Goal: Information Seeking & Learning: Learn about a topic

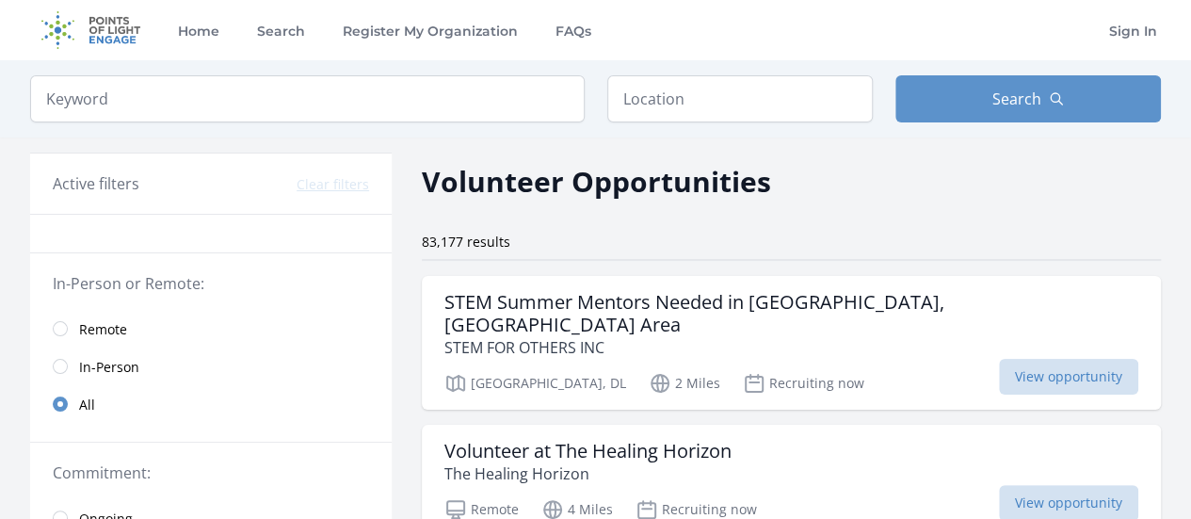
click at [57, 335] on link "Remote" at bounding box center [211, 329] width 362 height 38
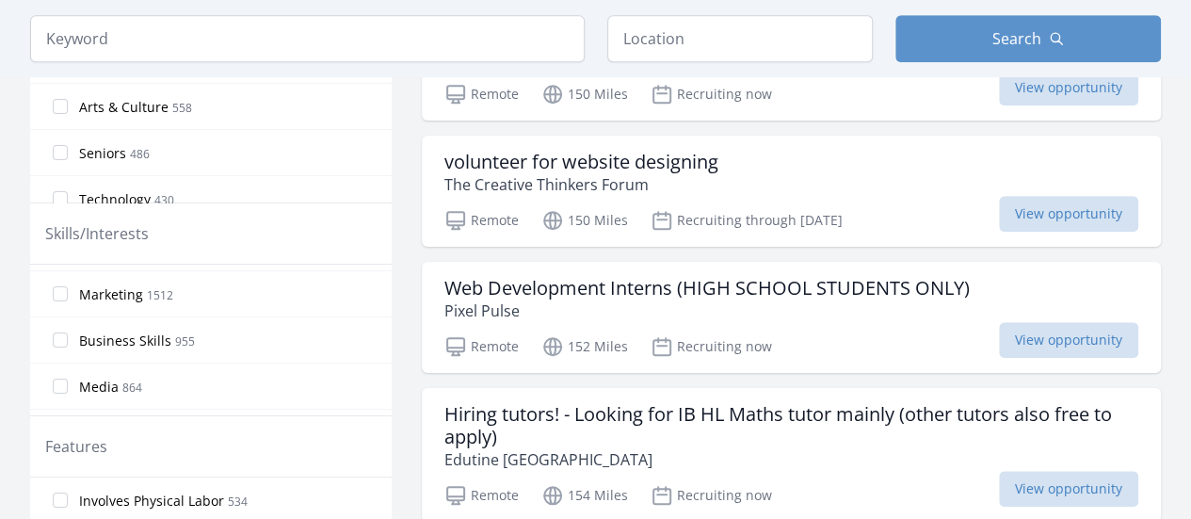
scroll to position [76, 0]
click at [56, 388] on input "Media 864" at bounding box center [60, 395] width 15 height 15
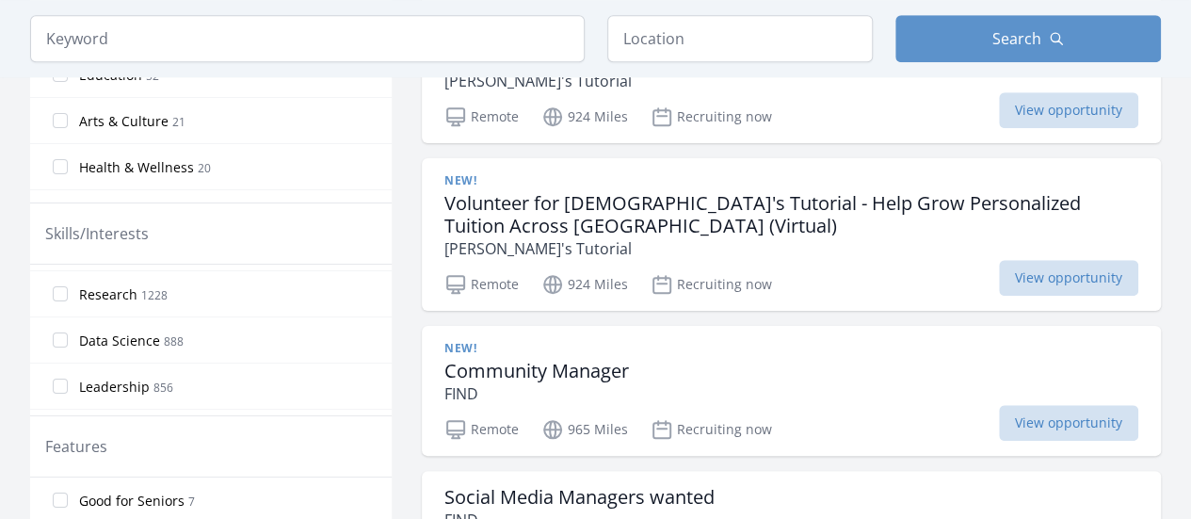
scroll to position [288, 0]
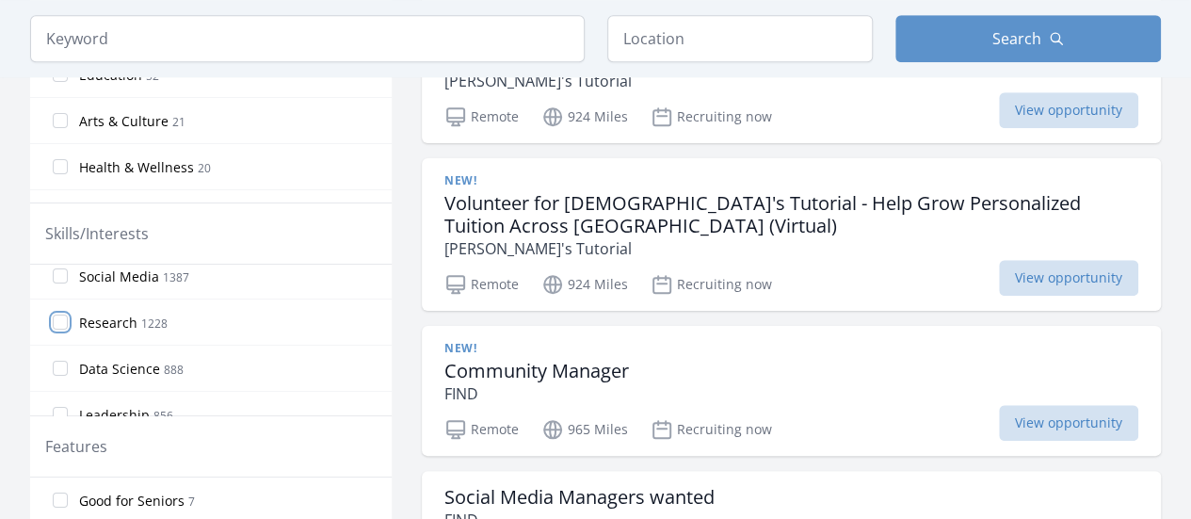
click at [60, 314] on input "Research 1228" at bounding box center [60, 321] width 15 height 15
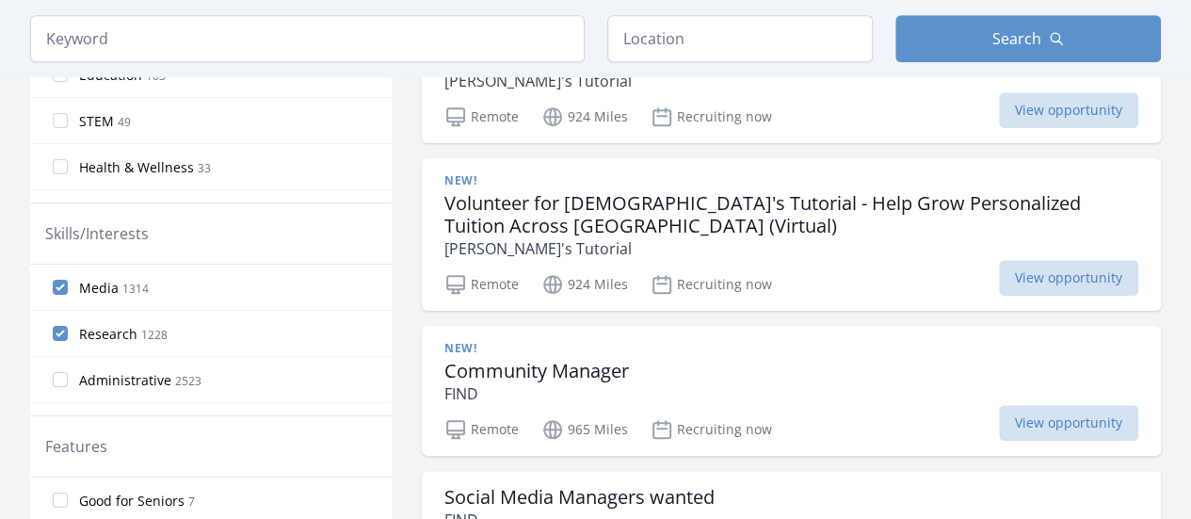
drag, startPoint x: 382, startPoint y: 286, endPoint x: 381, endPoint y: 300, distance: 14.2
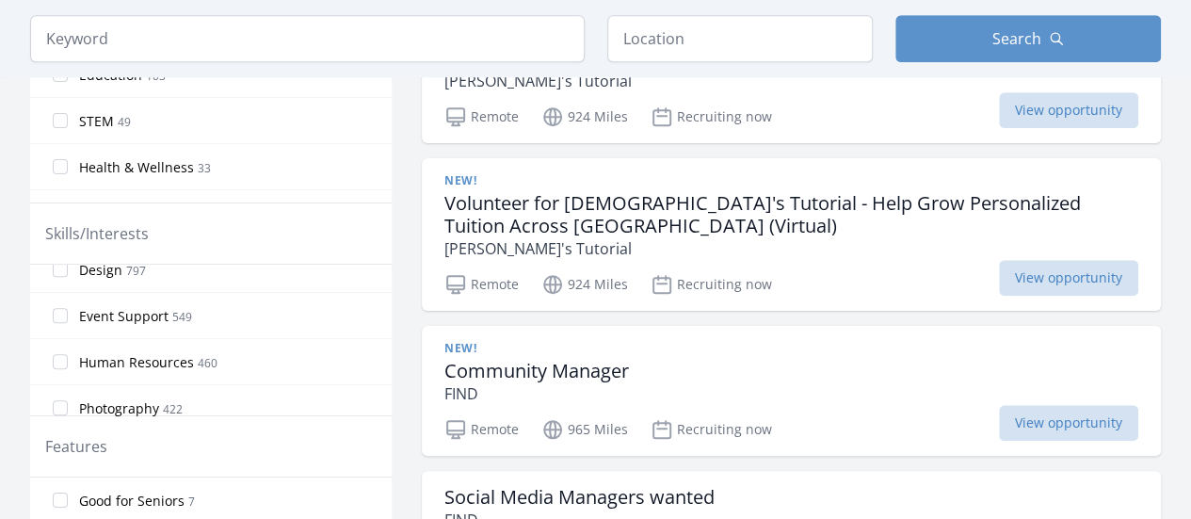
scroll to position [506, 0]
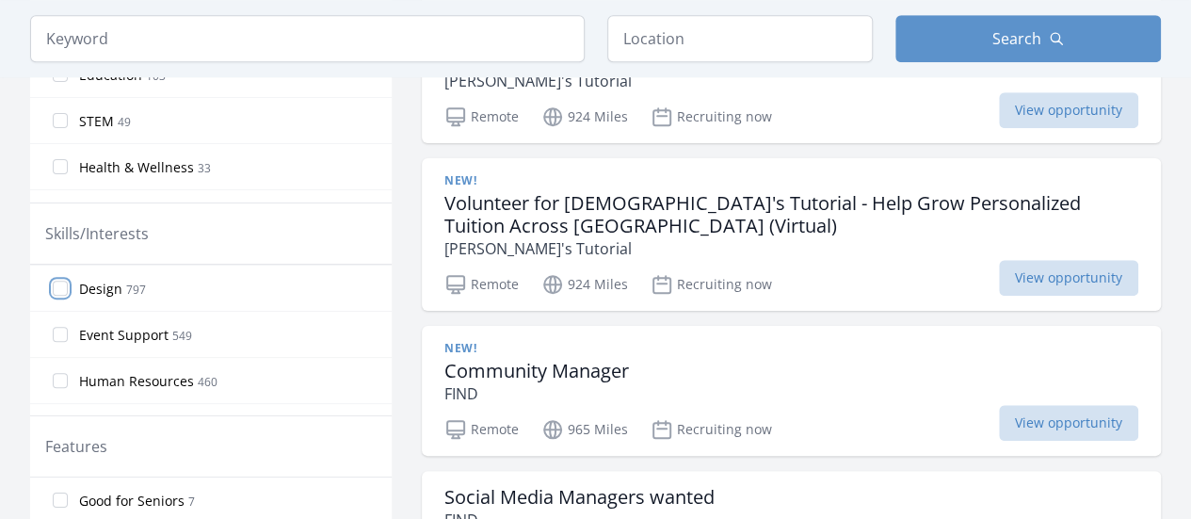
click at [58, 281] on input "Design 797" at bounding box center [60, 288] width 15 height 15
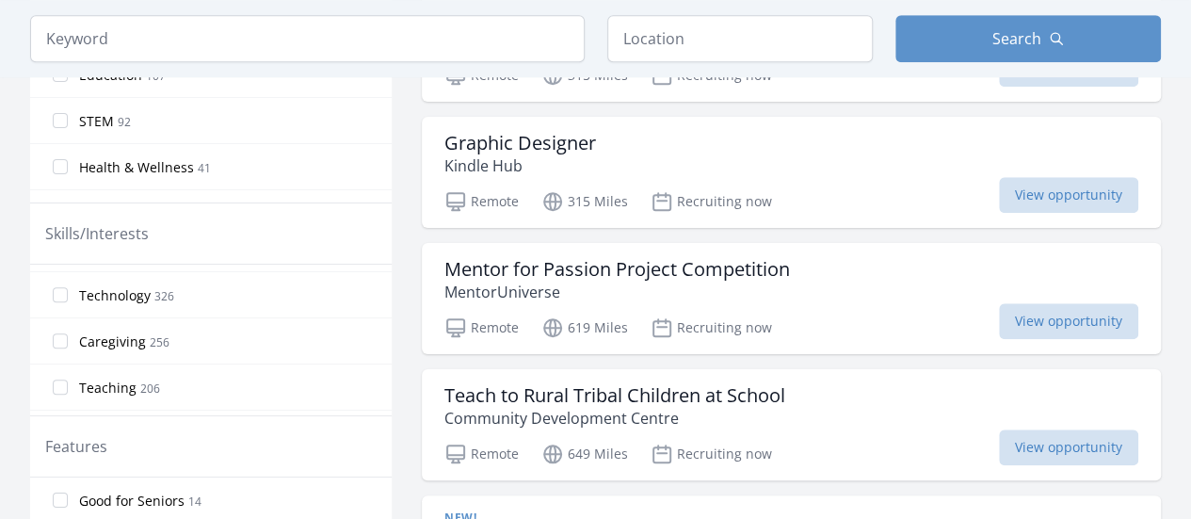
scroll to position [804, 0]
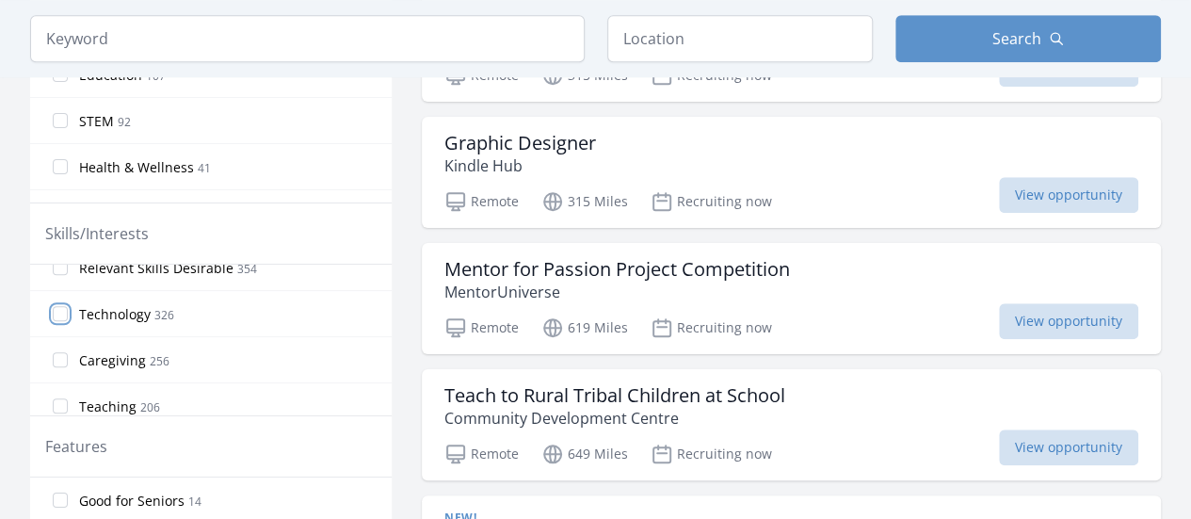
click at [57, 306] on input "Technology 326" at bounding box center [60, 313] width 15 height 15
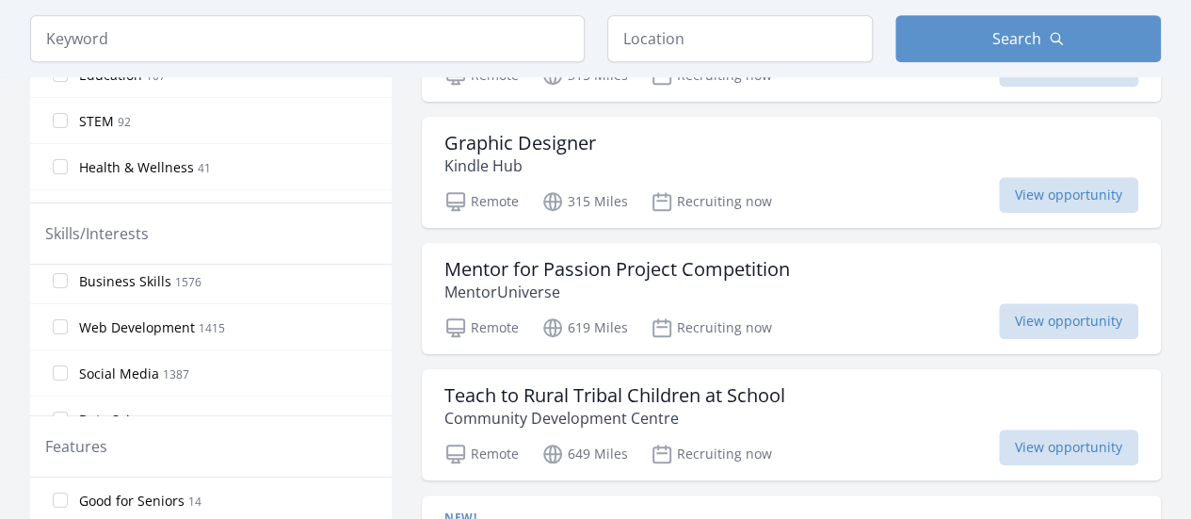
scroll to position [0, 0]
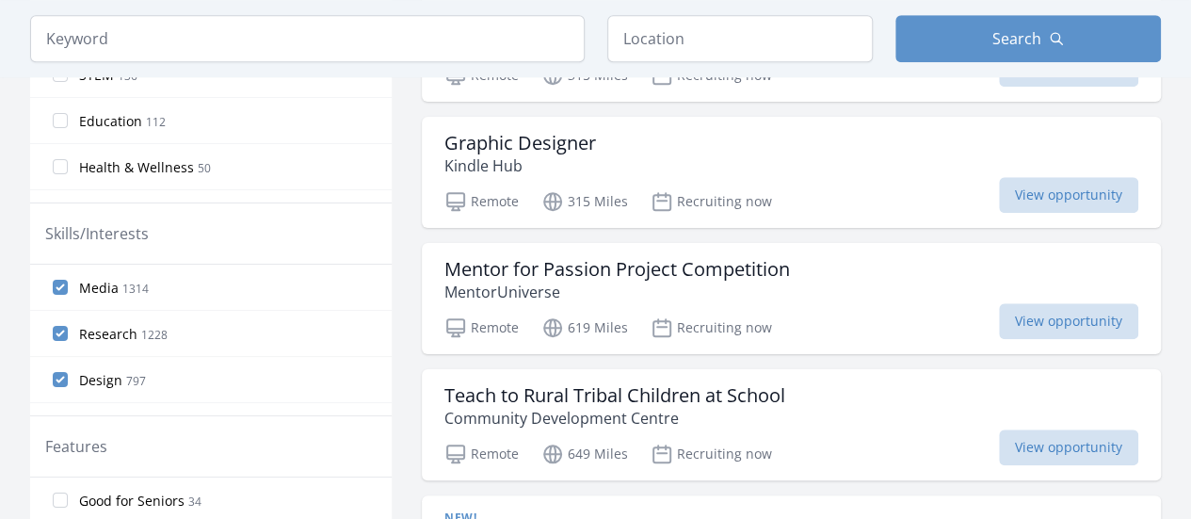
drag, startPoint x: 384, startPoint y: 291, endPoint x: 385, endPoint y: 330, distance: 39.6
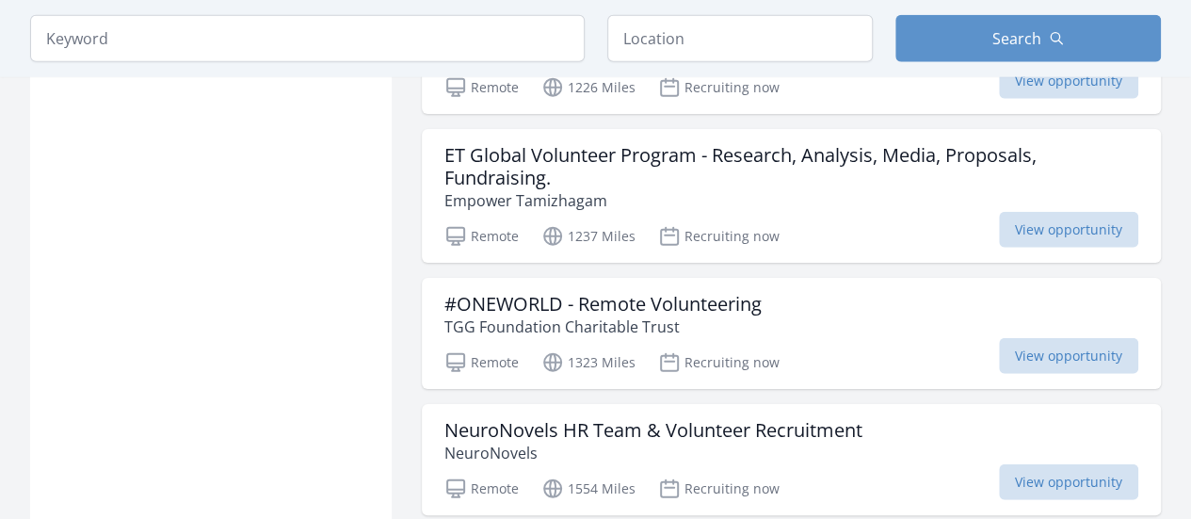
scroll to position [2394, 0]
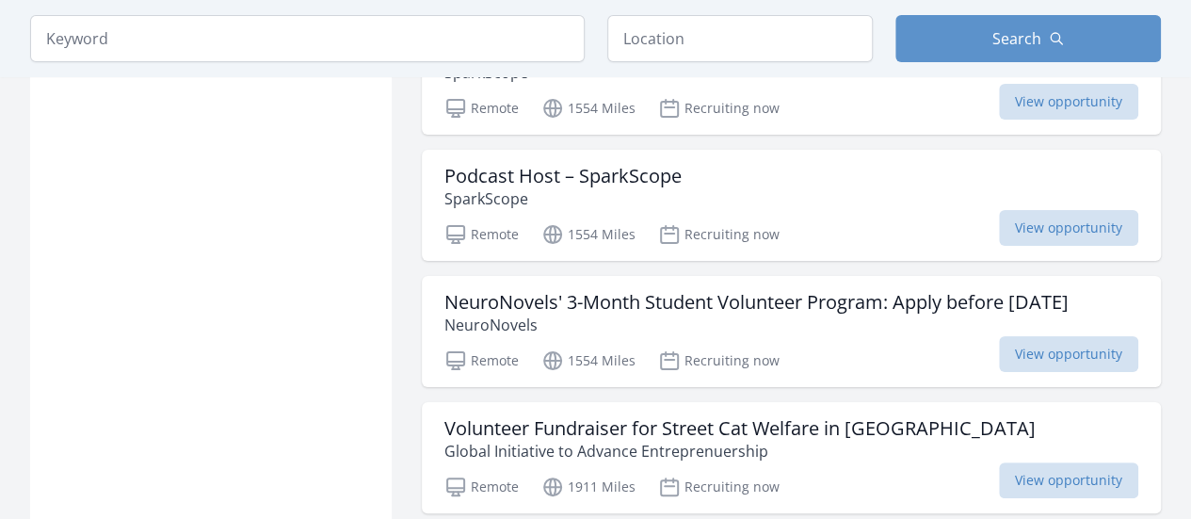
scroll to position [3576, 0]
drag, startPoint x: 394, startPoint y: 76, endPoint x: 399, endPoint y: 189, distance: 113.1
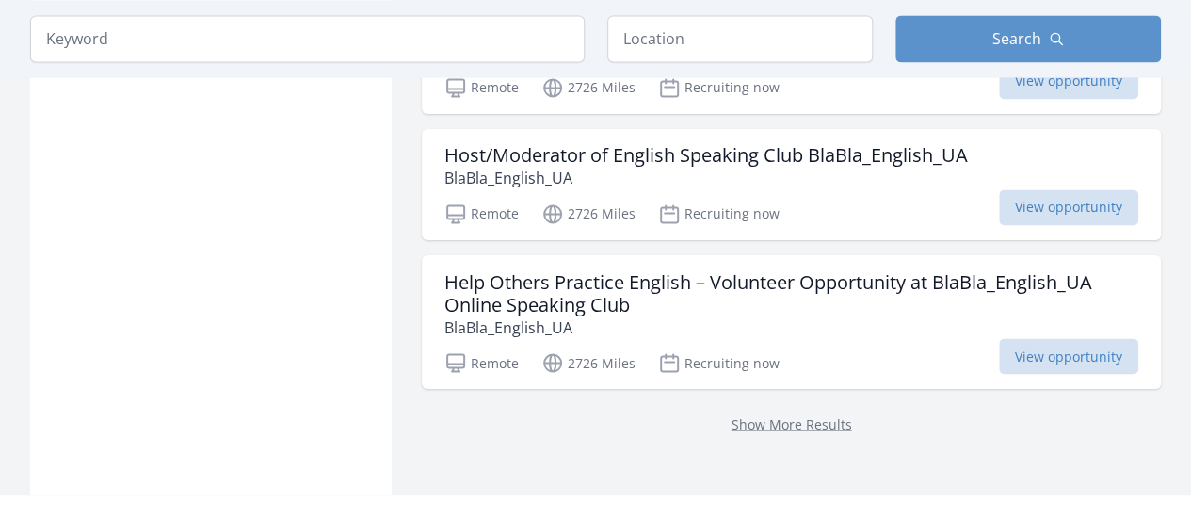
scroll to position [5130, 0]
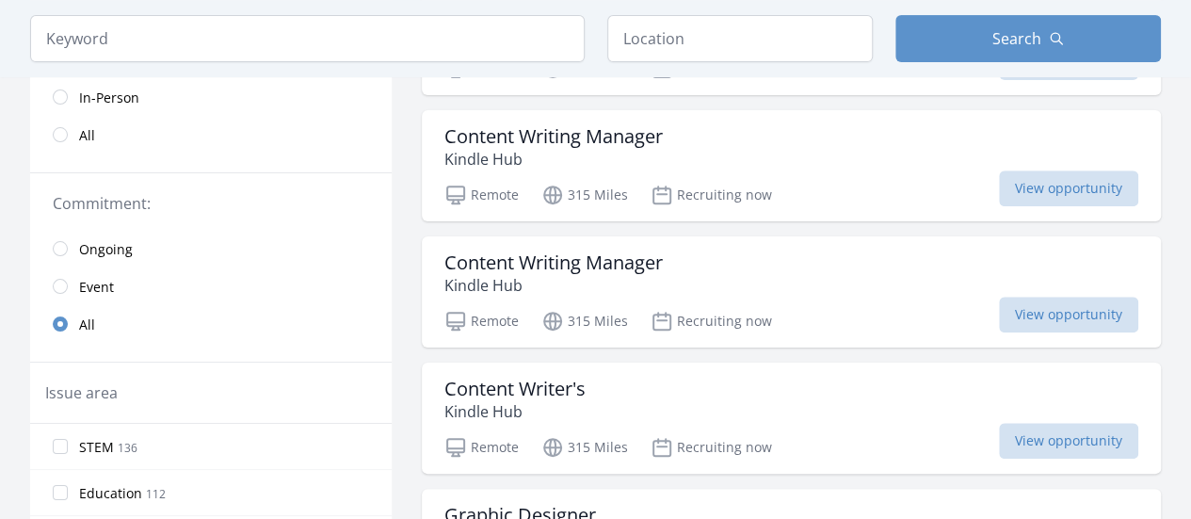
scroll to position [0, 0]
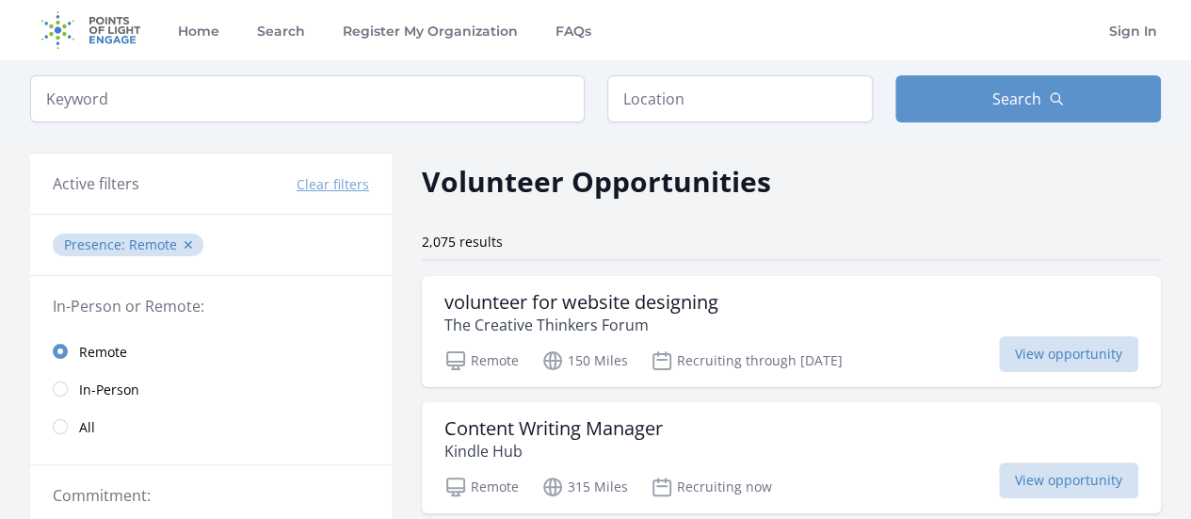
scroll to position [5358, 0]
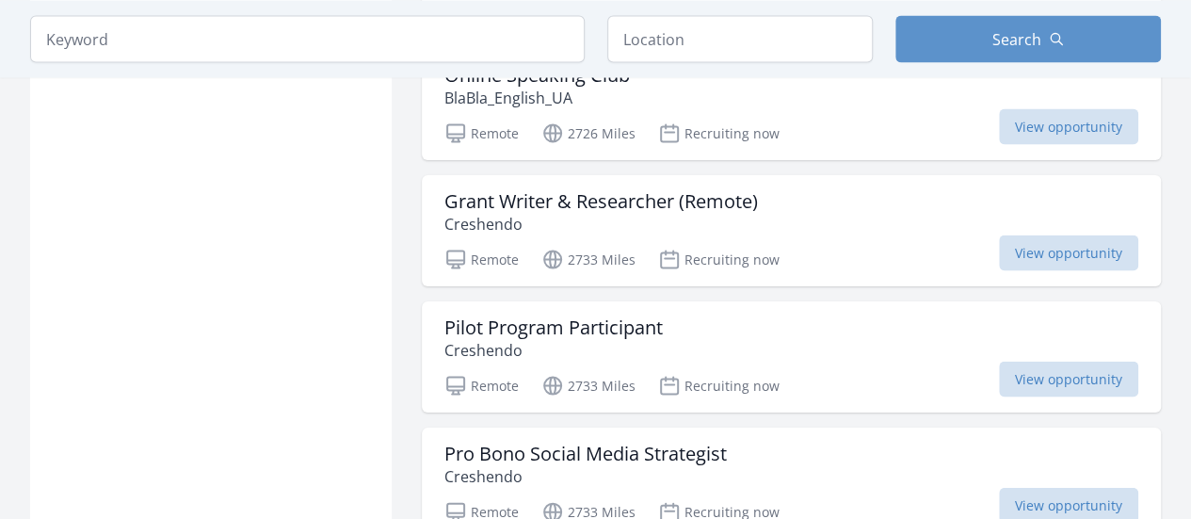
scroll to position [2394, 0]
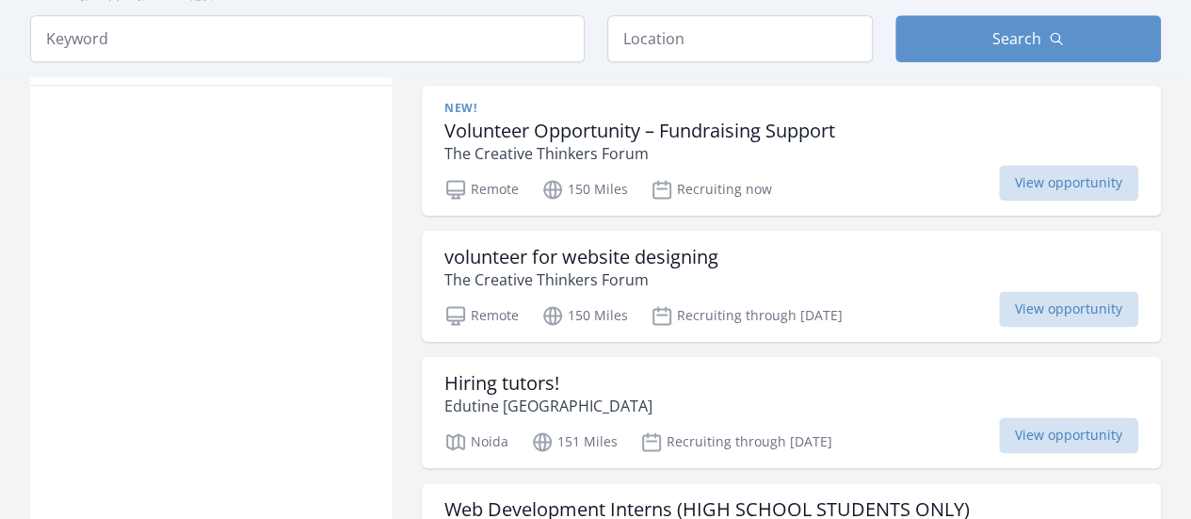
scroll to position [1223, 0]
click at [649, 267] on p "The Creative Thinkers Forum" at bounding box center [581, 278] width 274 height 23
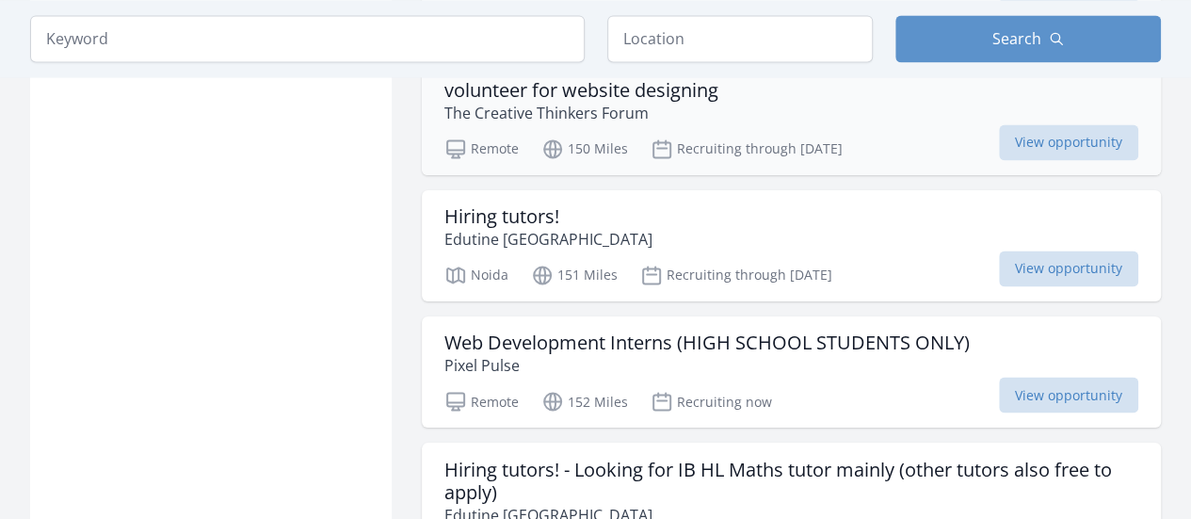
scroll to position [1406, 0]
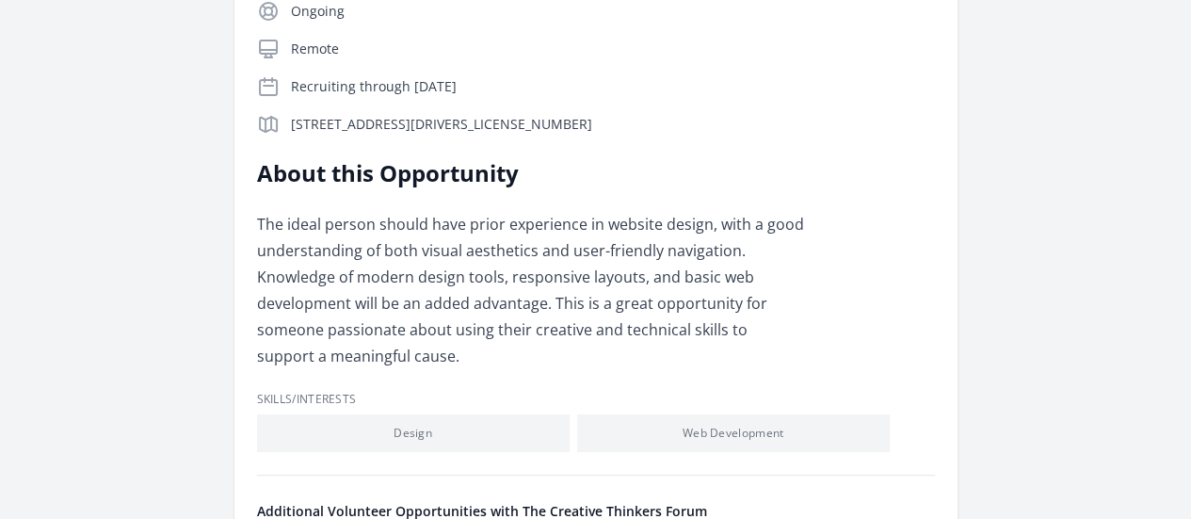
scroll to position [410, 0]
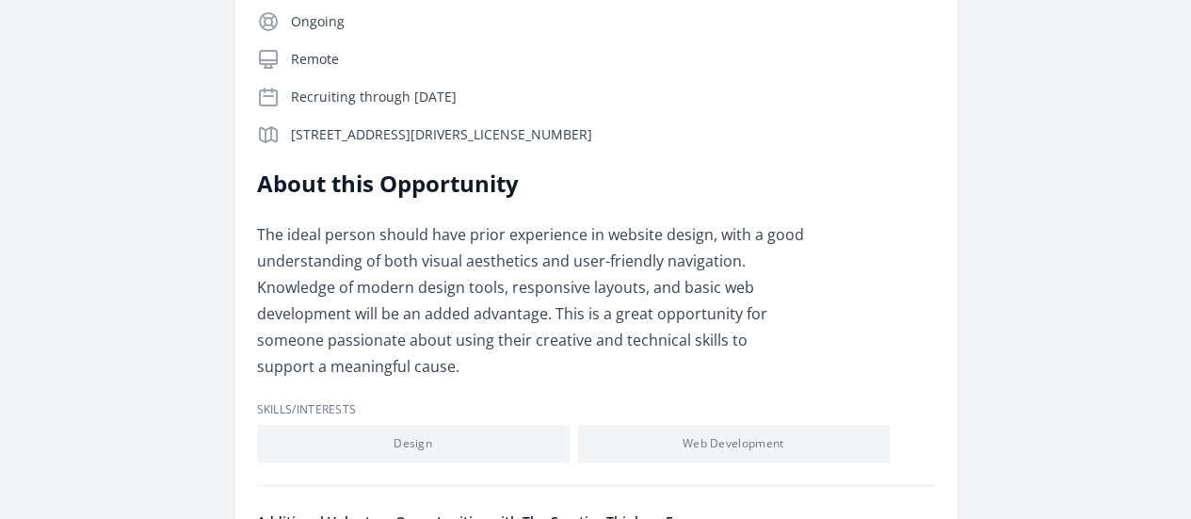
click at [0, 0] on link "Learn more about The Creative Thinkers Forum" at bounding box center [0, 0] width 0 height 0
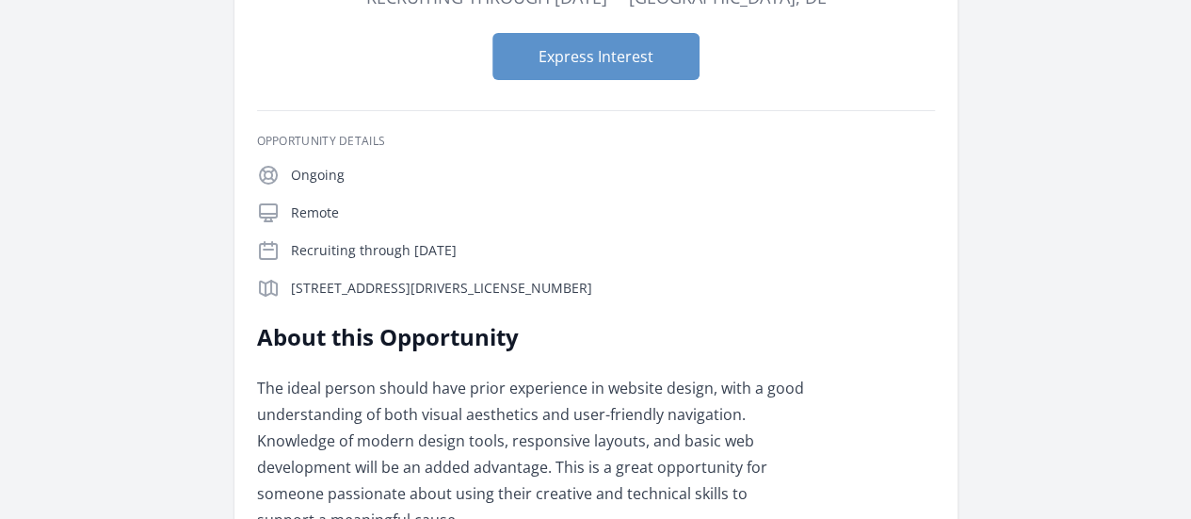
scroll to position [258, 0]
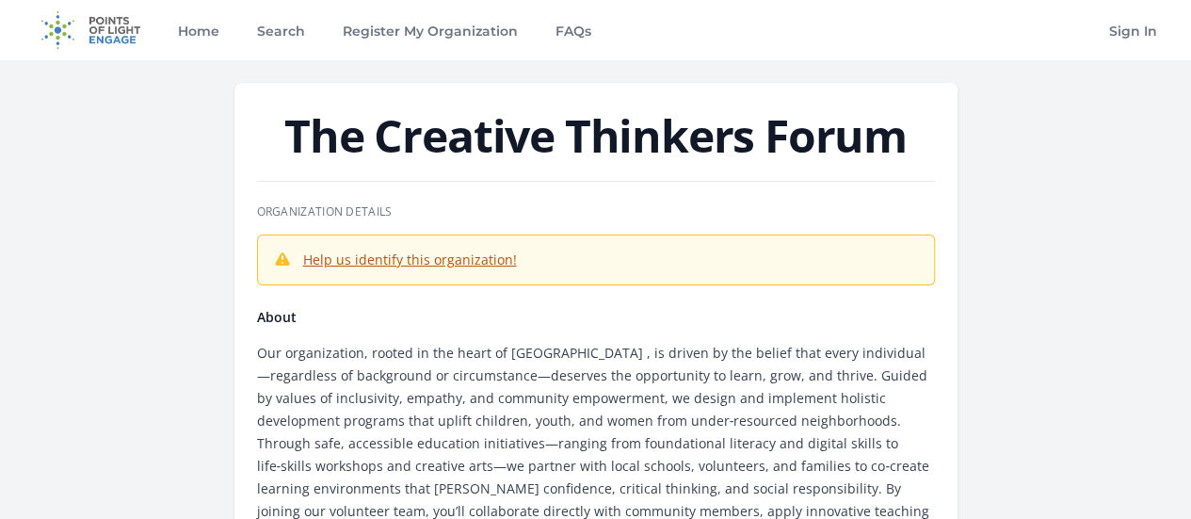
click at [610, 396] on p "Our organization, rooted in the heart of [GEOGRAPHIC_DATA] , is driven by the b…" at bounding box center [596, 455] width 678 height 226
